Goal: Find specific page/section: Find specific page/section

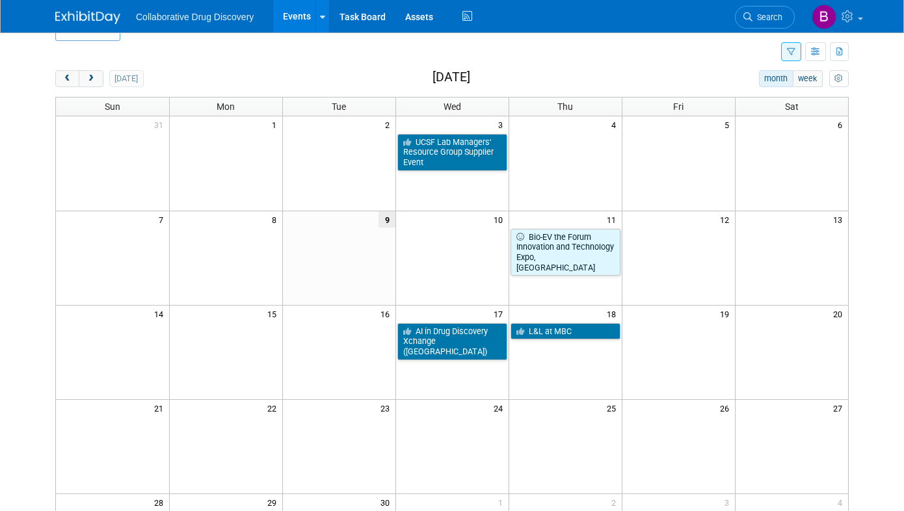
scroll to position [40, 0]
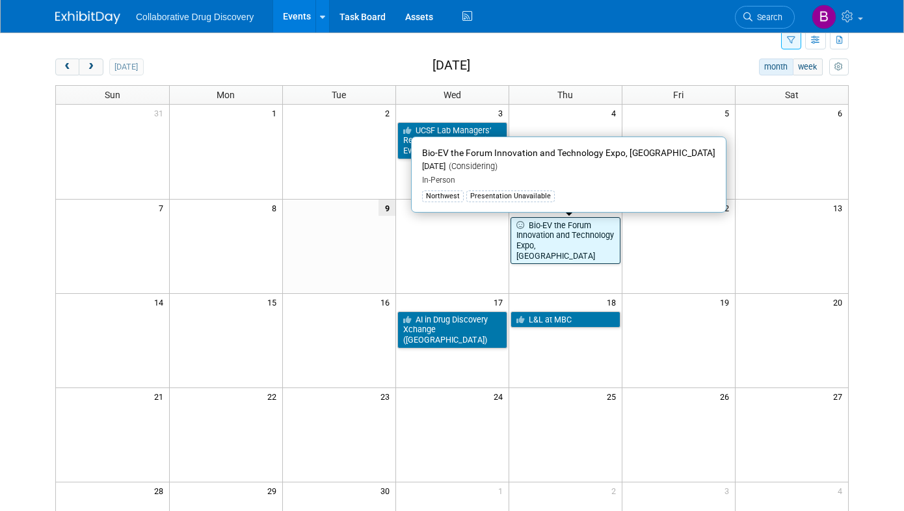
click at [545, 239] on link "Bio-EV the Forum Innovation and Technology Expo, [GEOGRAPHIC_DATA]" at bounding box center [565, 240] width 110 height 47
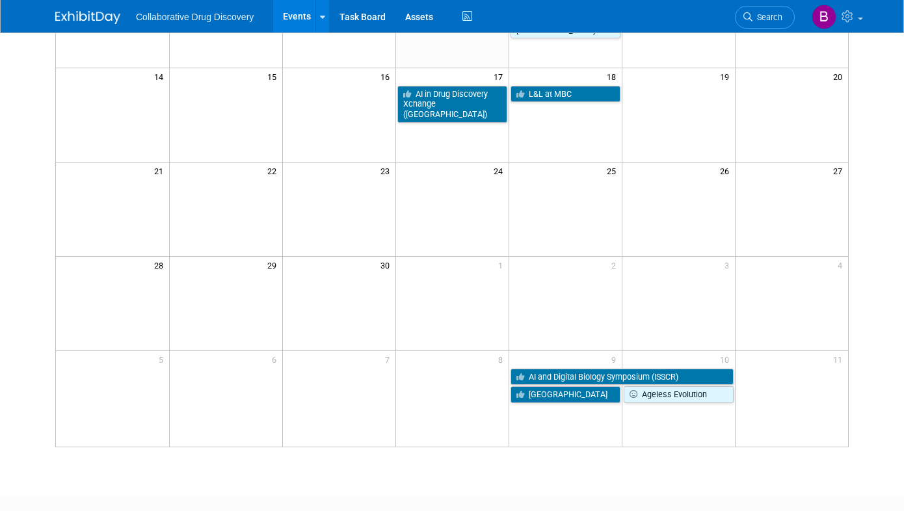
scroll to position [229, 0]
